Goal: Transaction & Acquisition: Download file/media

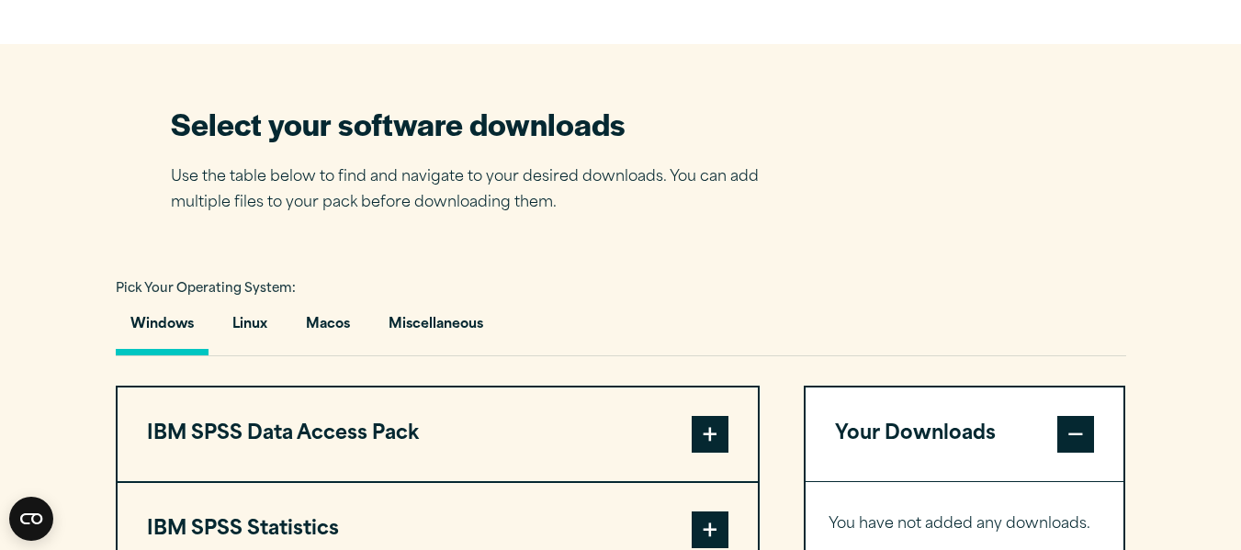
scroll to position [1377, 0]
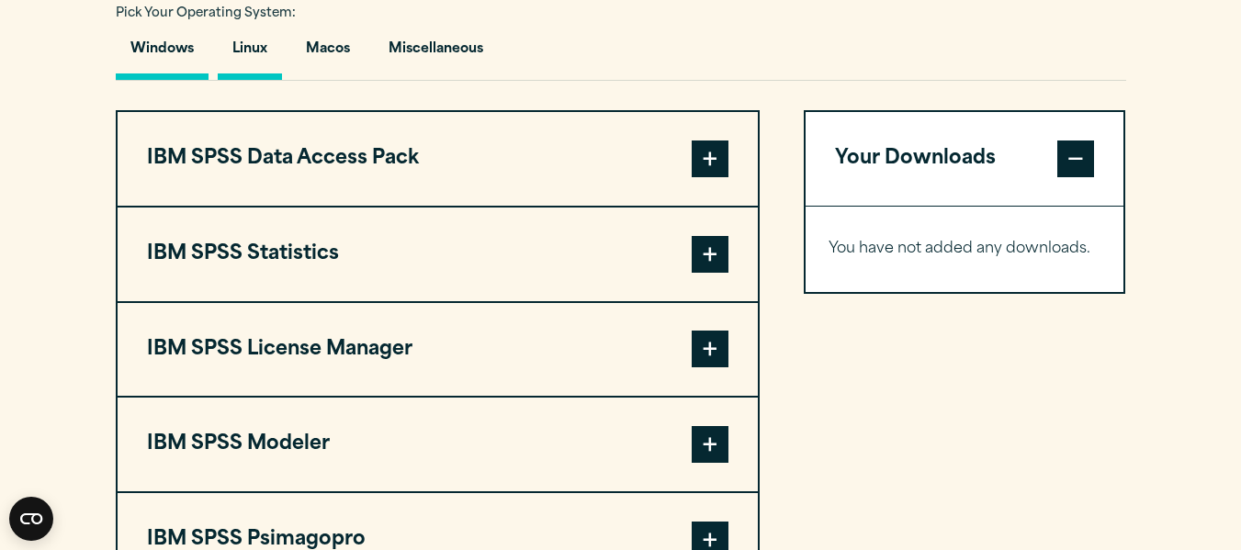
click at [251, 46] on button "Linux" at bounding box center [250, 54] width 64 height 52
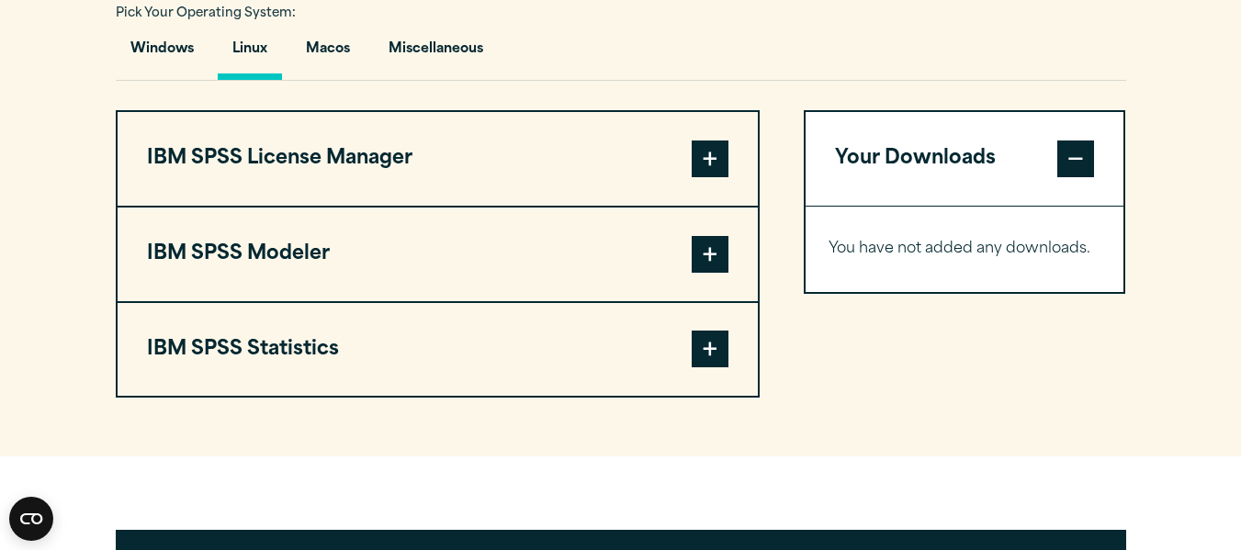
click at [264, 346] on button "IBM SPSS Statistics" at bounding box center [438, 350] width 640 height 94
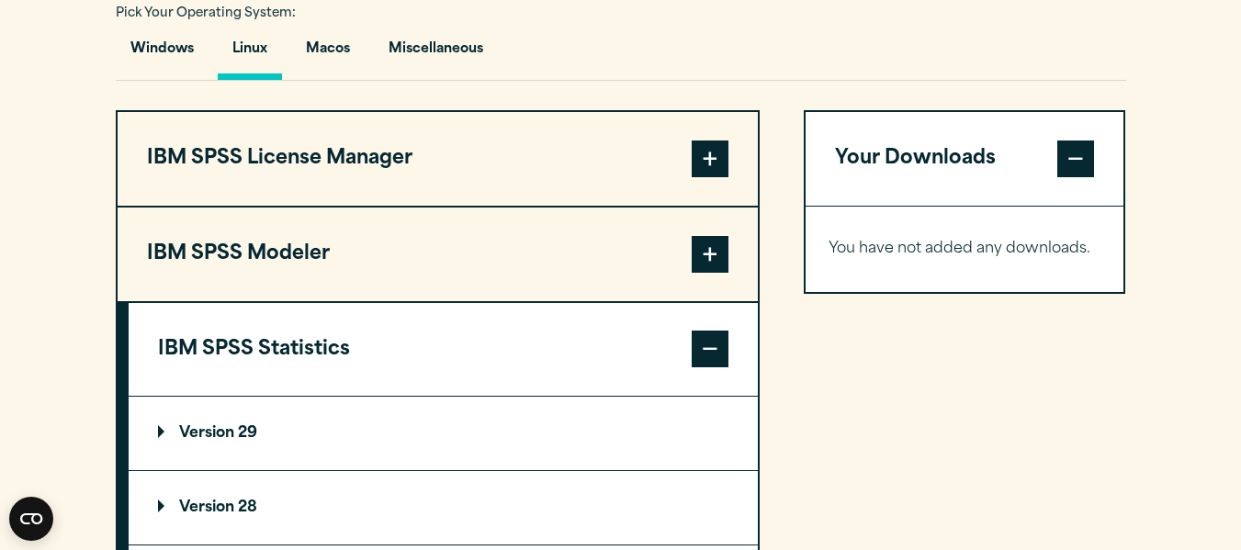
scroll to position [1561, 0]
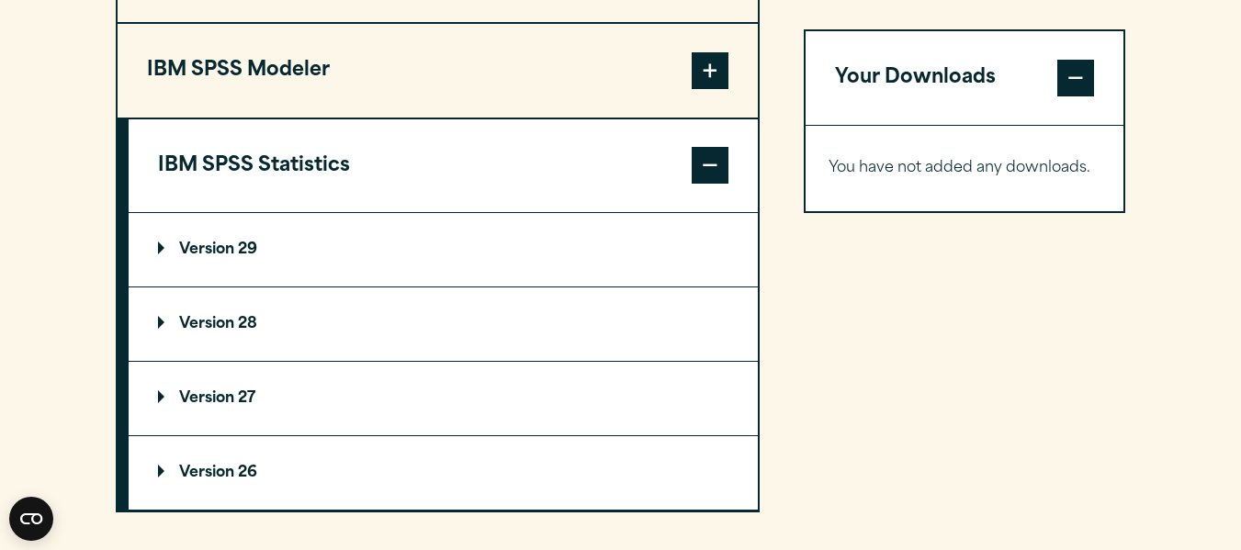
click at [209, 247] on p "Version 29" at bounding box center [207, 249] width 99 height 15
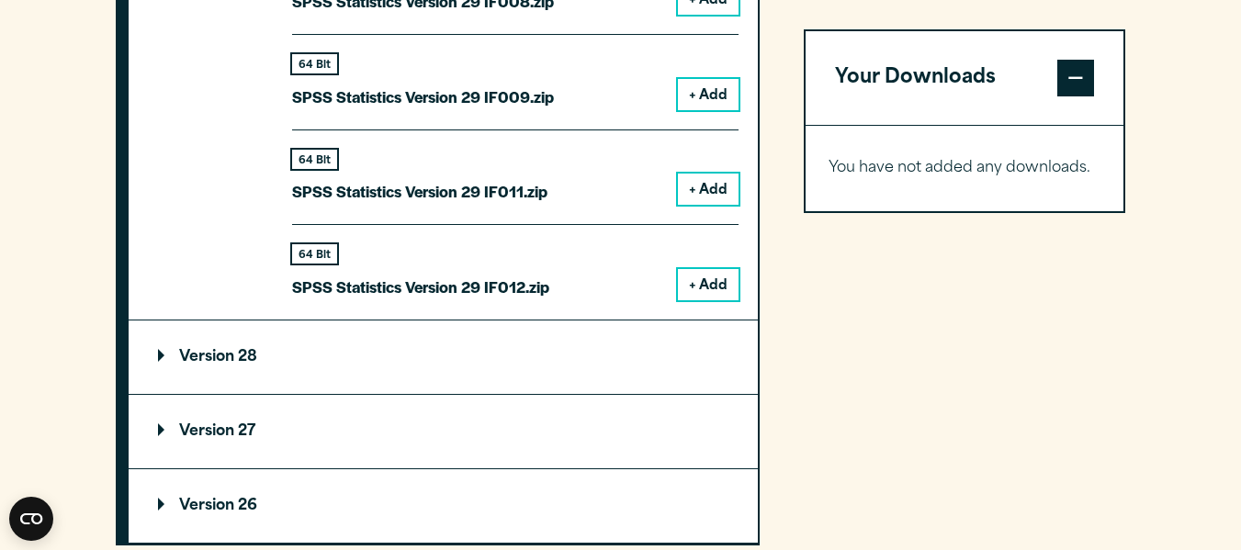
scroll to position [2479, 0]
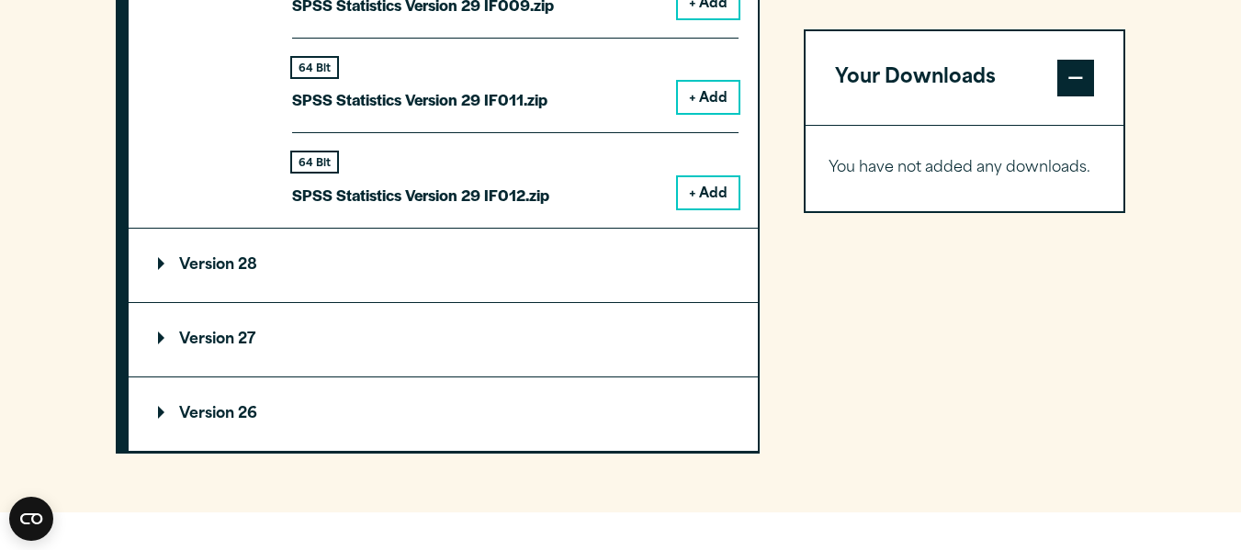
click at [256, 256] on summary "Version 28" at bounding box center [443, 265] width 629 height 73
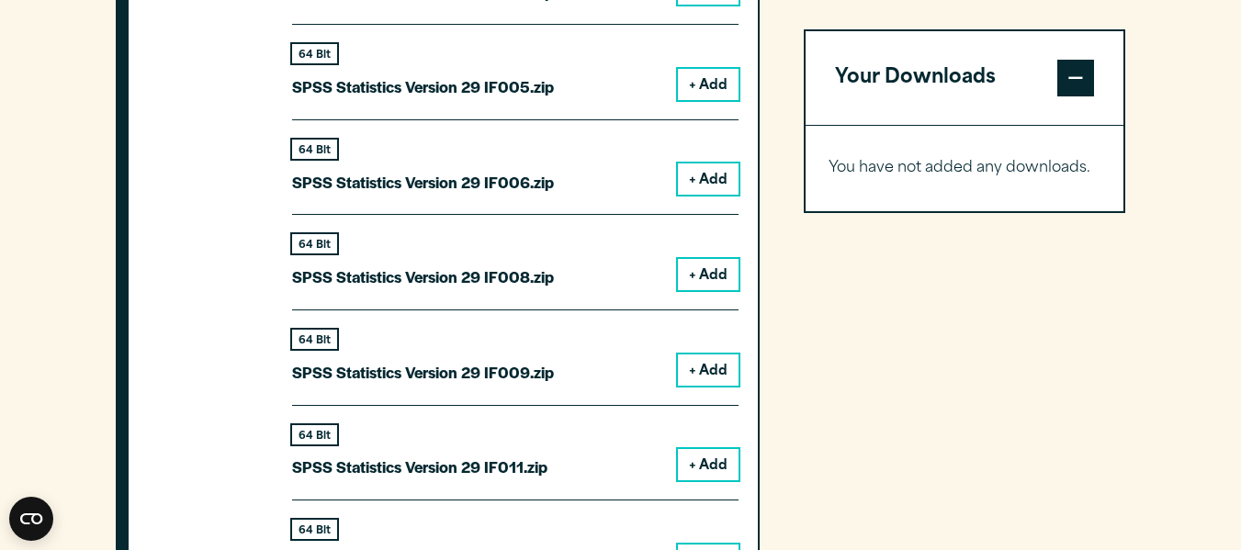
scroll to position [1745, 0]
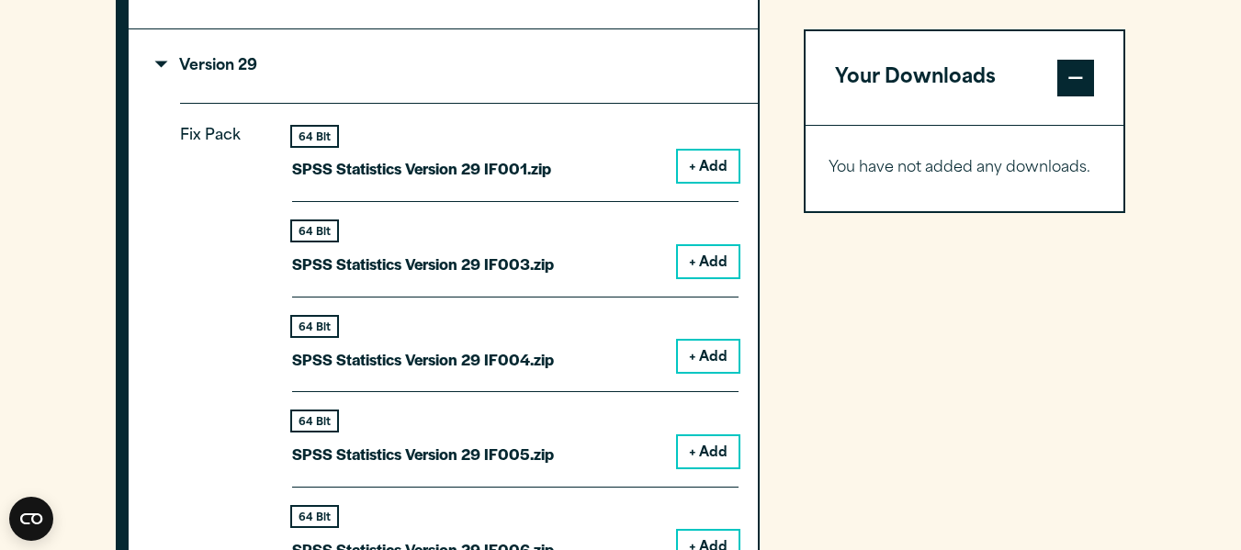
click at [202, 141] on p "Fix Pack" at bounding box center [221, 525] width 83 height 805
click at [220, 71] on p "Version 29" at bounding box center [207, 66] width 99 height 15
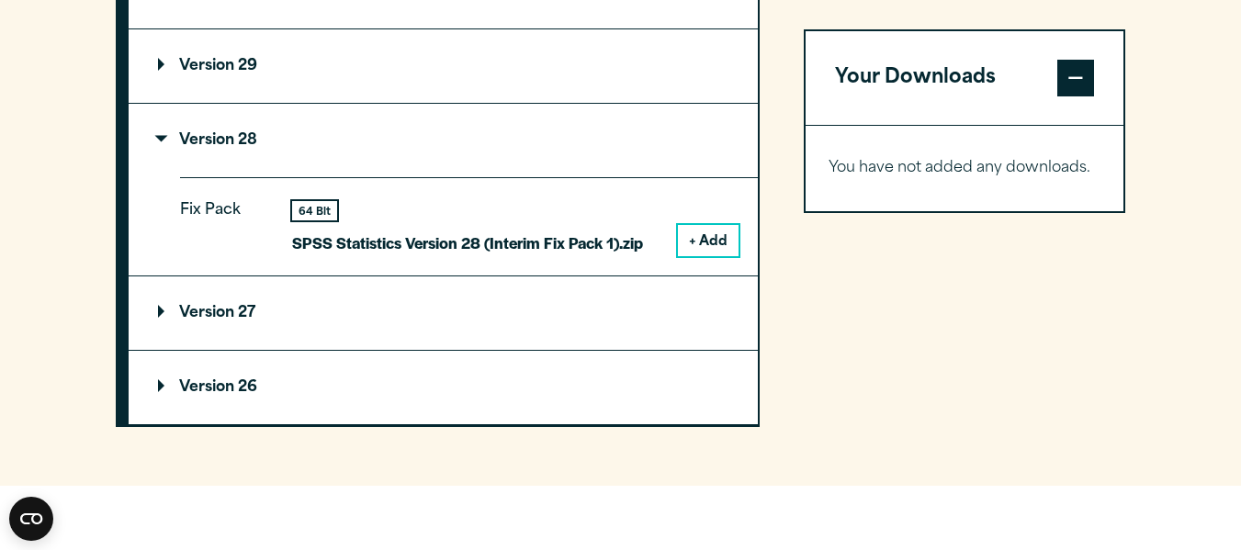
click at [220, 71] on p "Version 29" at bounding box center [207, 66] width 99 height 15
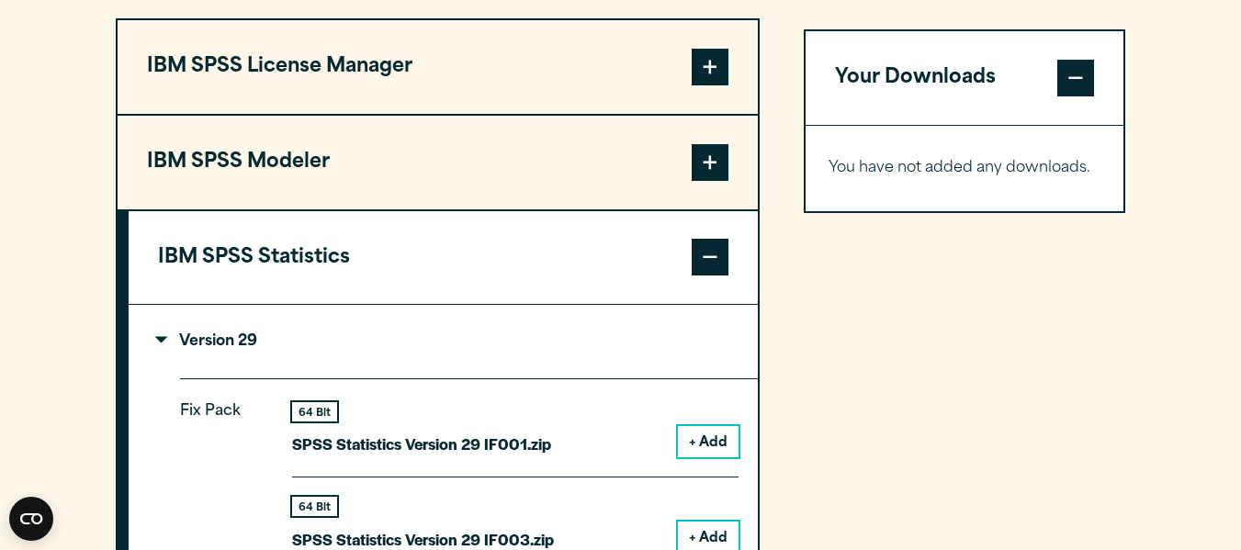
scroll to position [1102, 0]
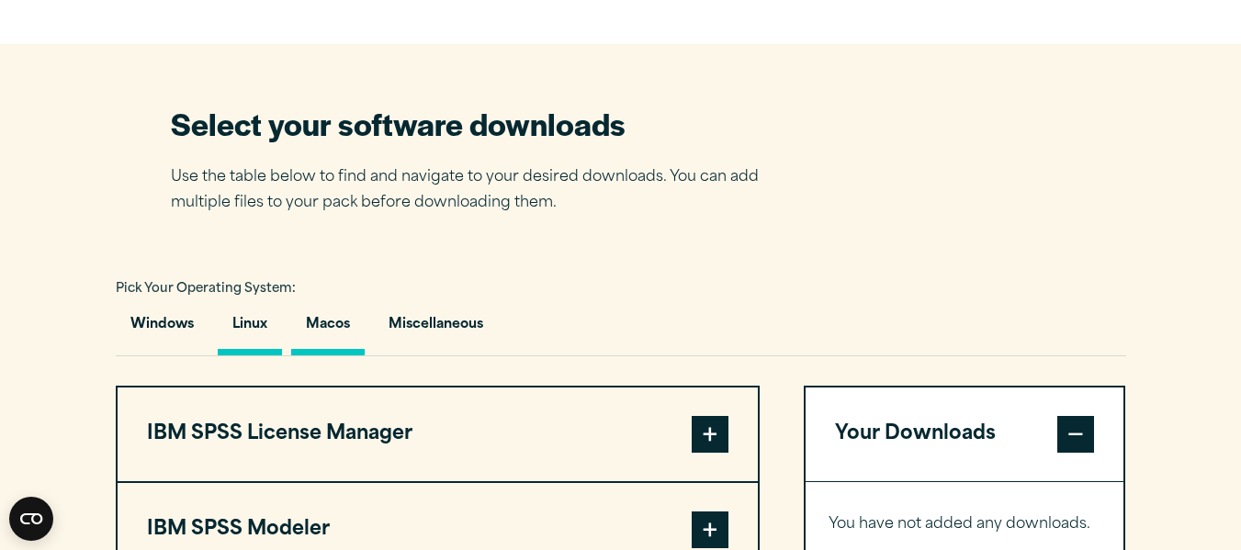
click at [319, 323] on button "Macos" at bounding box center [327, 329] width 73 height 52
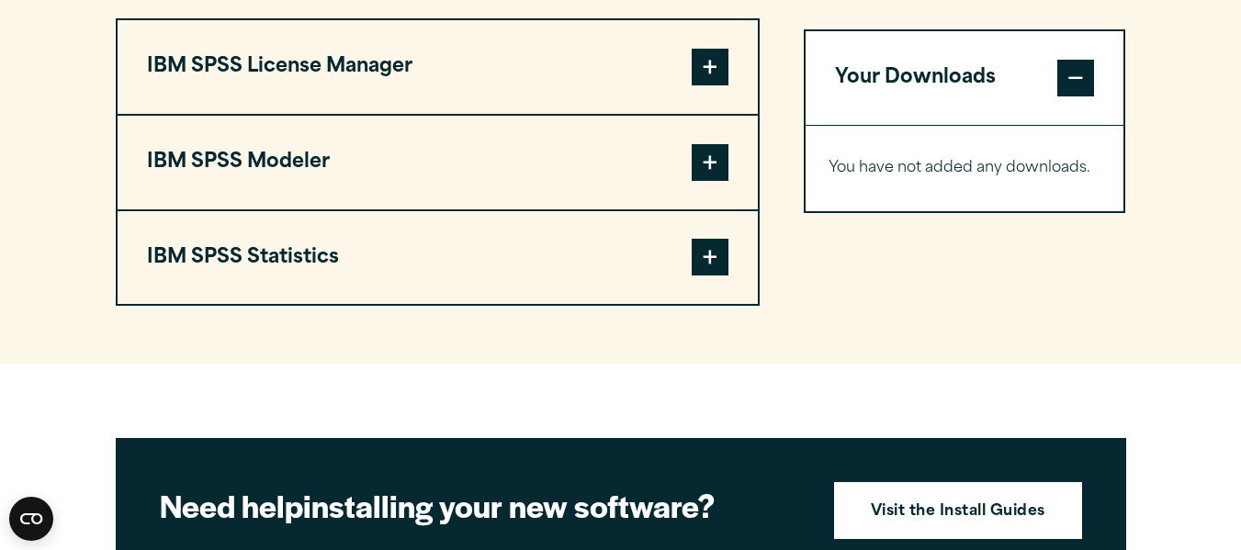
click at [277, 271] on button "IBM SPSS Statistics" at bounding box center [438, 258] width 640 height 94
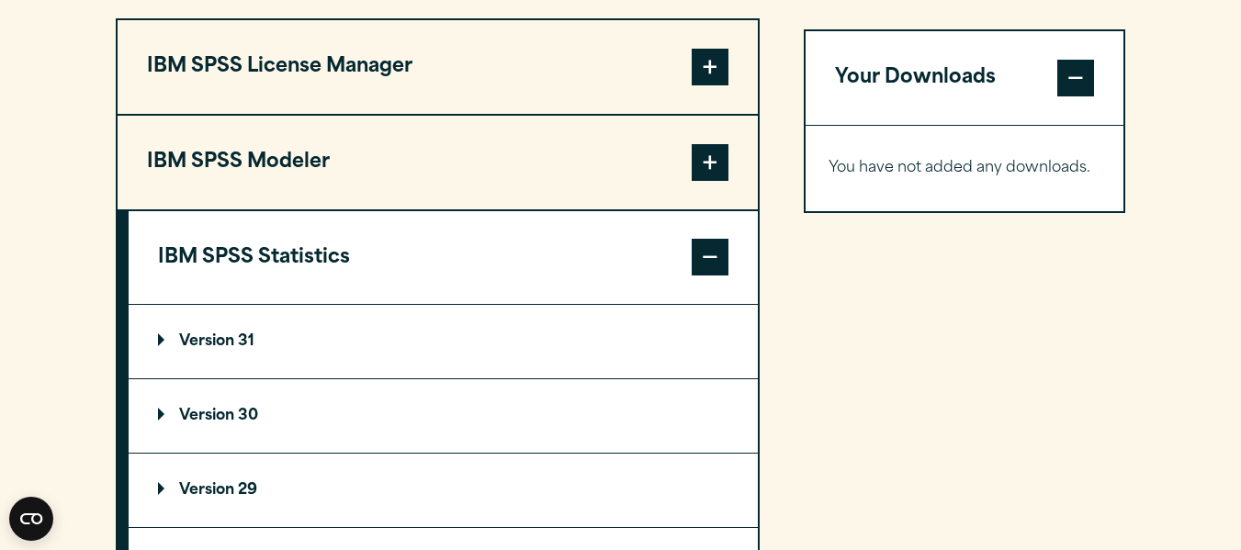
click at [241, 414] on p "Version 30" at bounding box center [208, 416] width 100 height 15
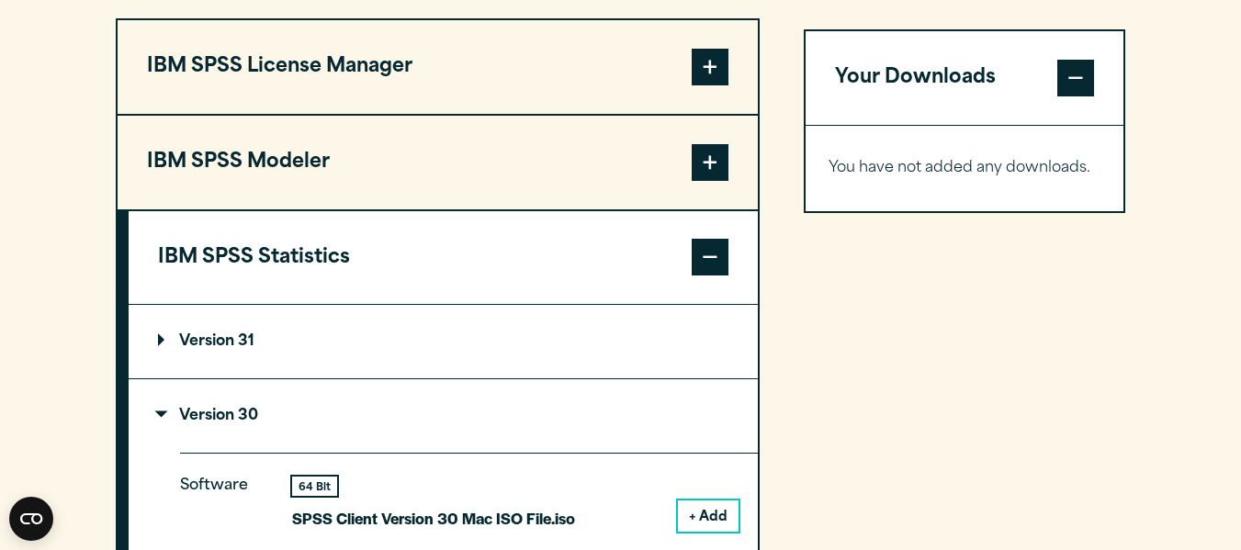
scroll to position [1194, 0]
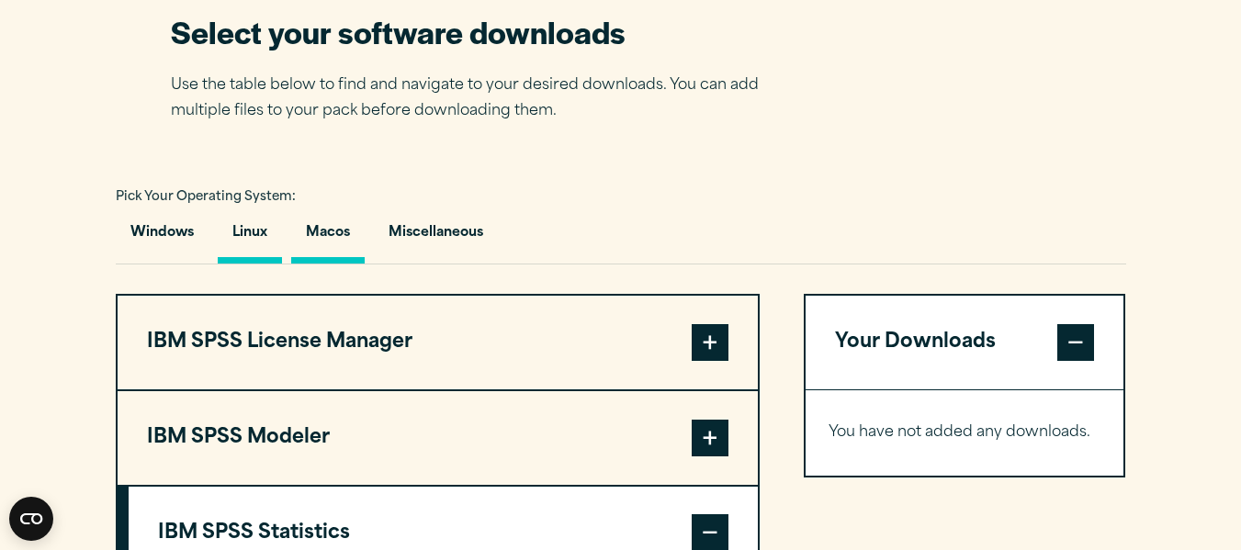
click at [246, 230] on button "Linux" at bounding box center [250, 237] width 64 height 52
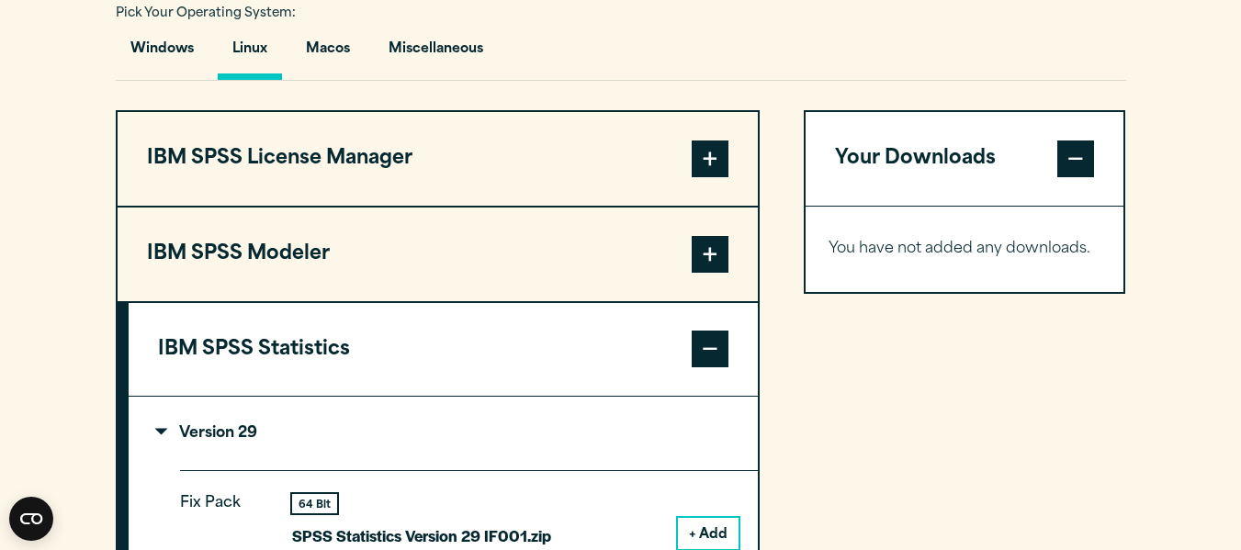
scroll to position [1561, 0]
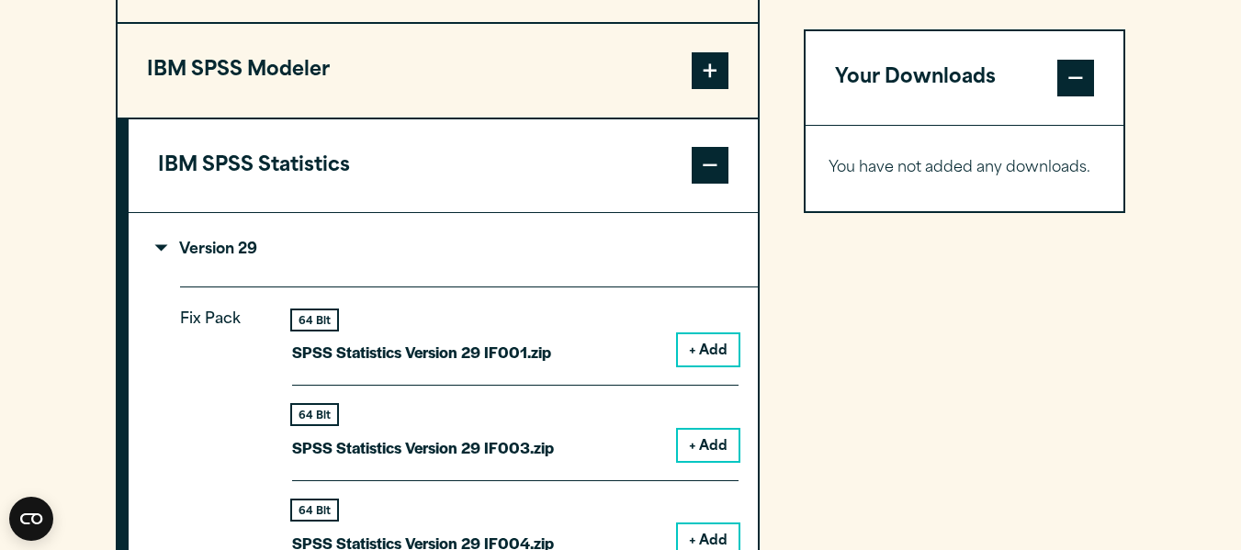
click at [210, 257] on p "Version 29" at bounding box center [207, 249] width 99 height 15
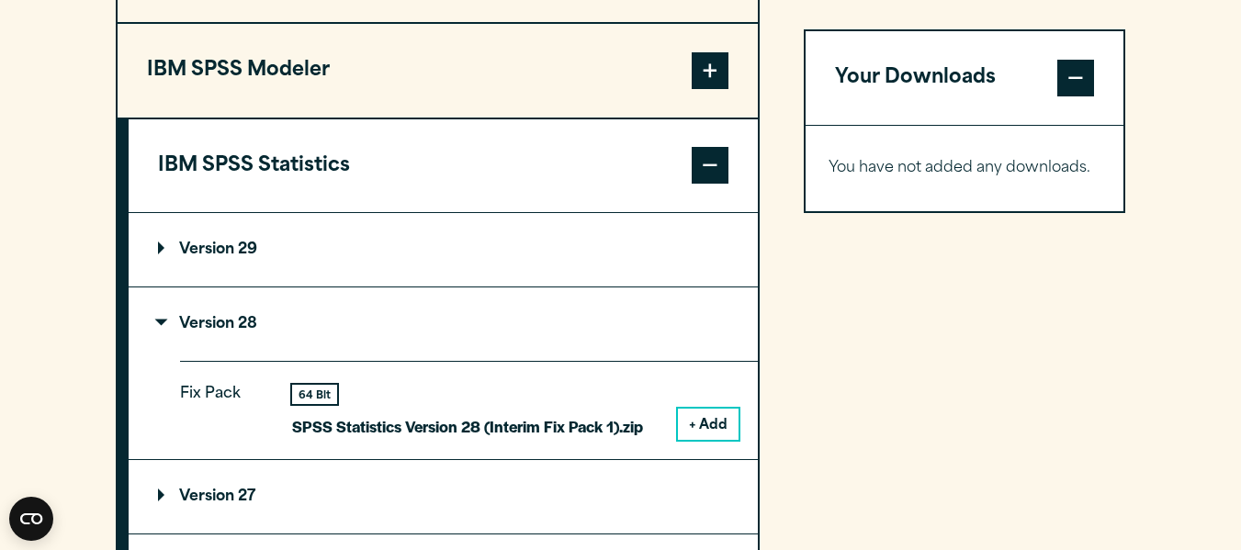
scroll to position [1653, 0]
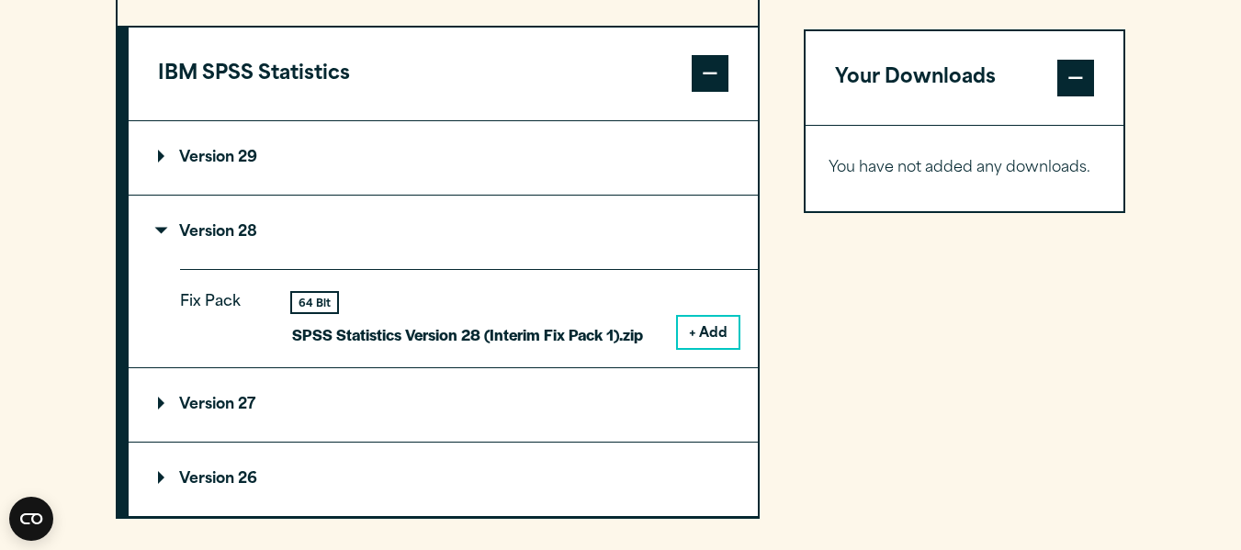
click at [230, 399] on p "Version 27" at bounding box center [206, 405] width 97 height 15
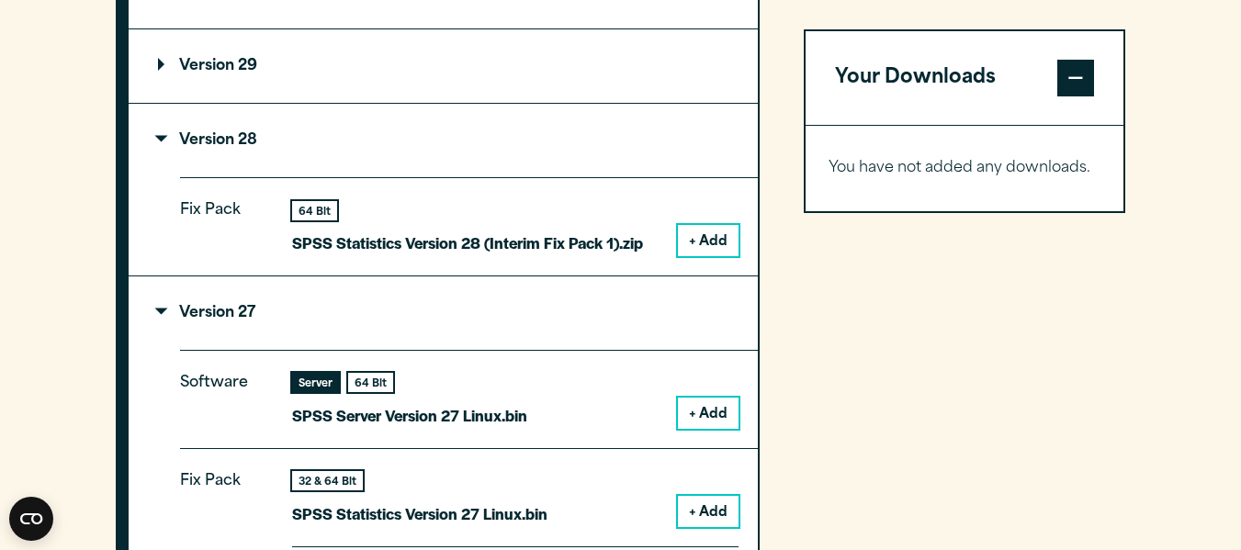
scroll to position [1469, 0]
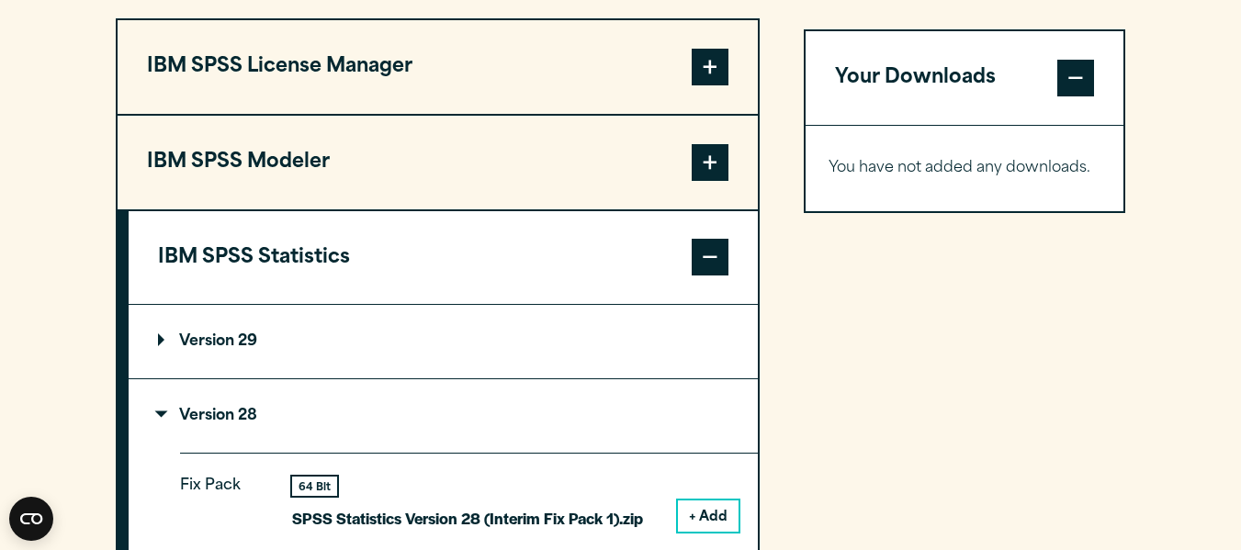
click at [232, 353] on summary "Version 29" at bounding box center [443, 341] width 629 height 73
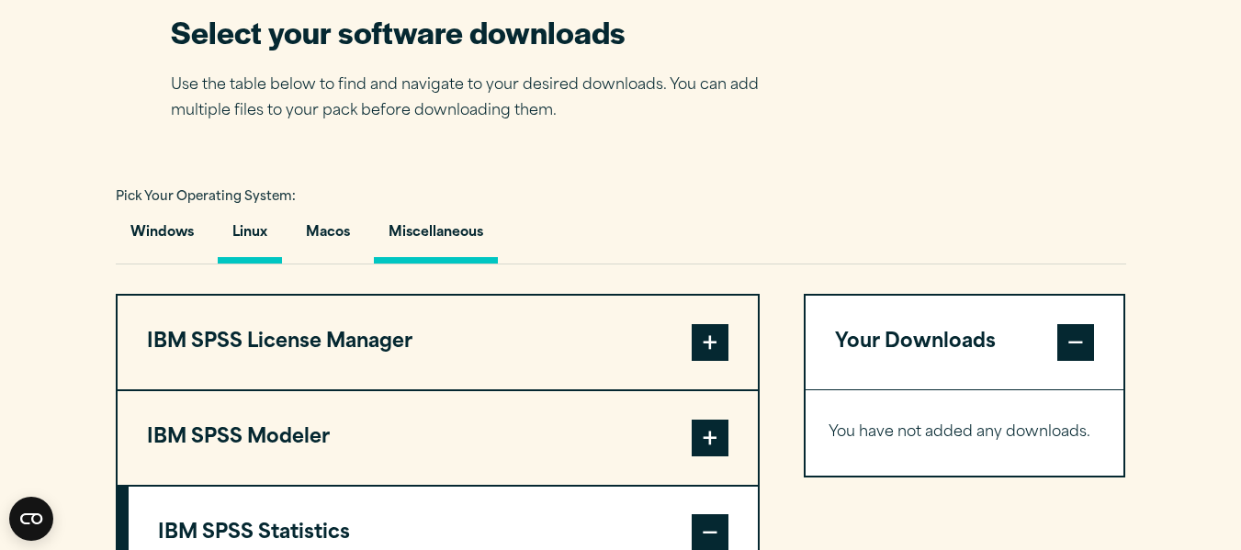
scroll to position [1102, 0]
